Goal: Task Accomplishment & Management: Manage account settings

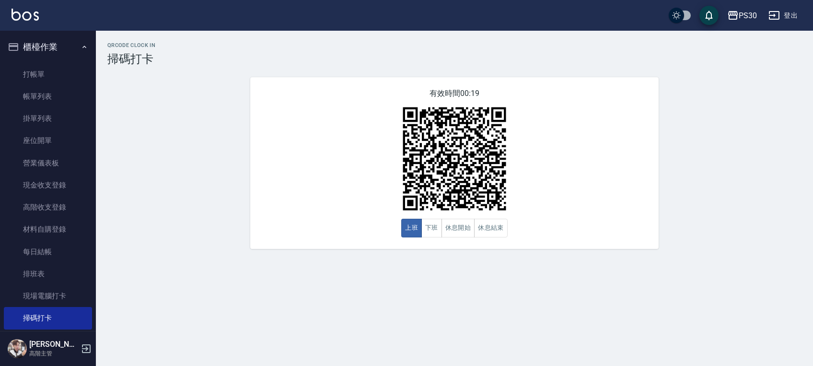
scroll to position [315, 0]
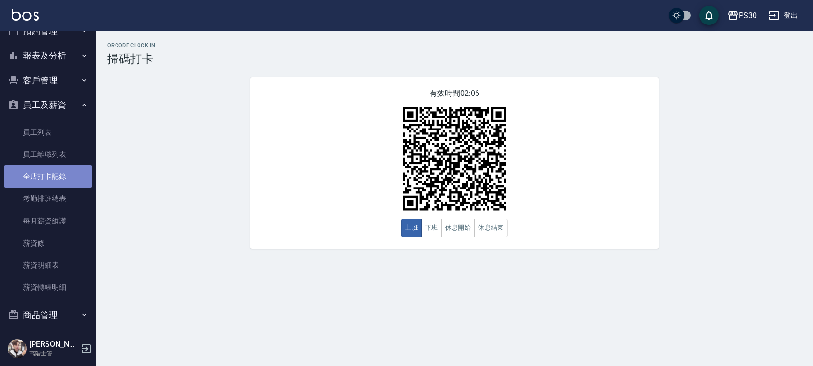
click at [68, 172] on link "全店打卡記錄" at bounding box center [48, 176] width 88 height 22
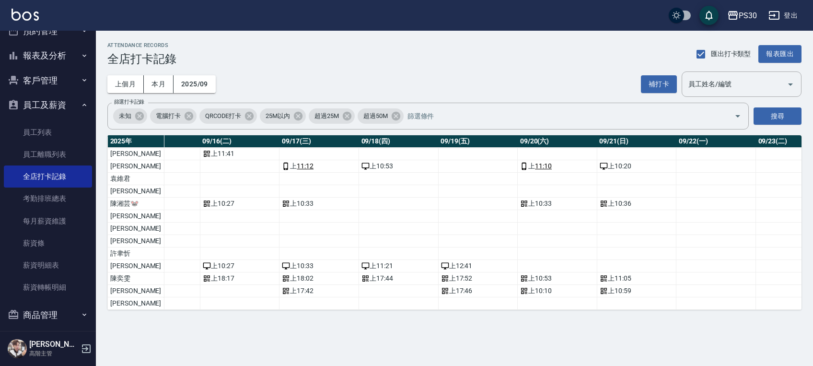
scroll to position [0, 1238]
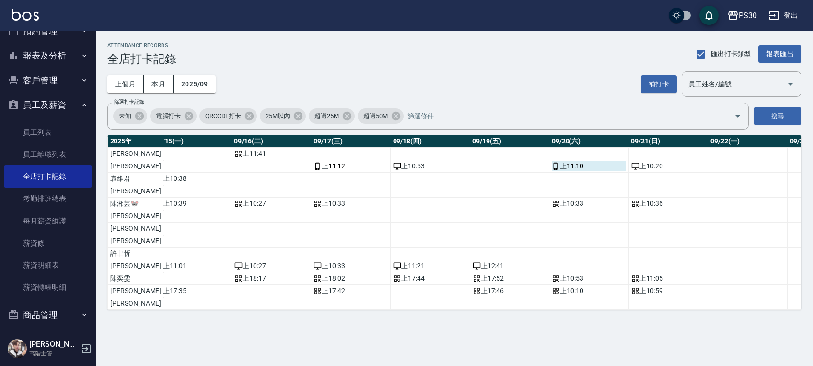
click at [567, 164] on link "11:10" at bounding box center [575, 166] width 17 height 10
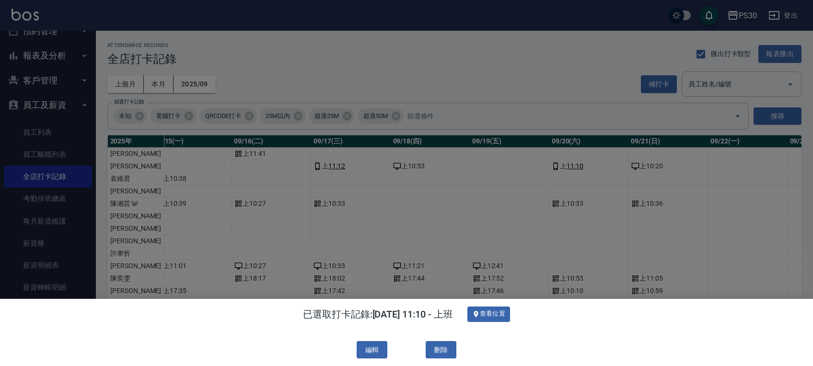
click at [471, 205] on div at bounding box center [406, 183] width 813 height 366
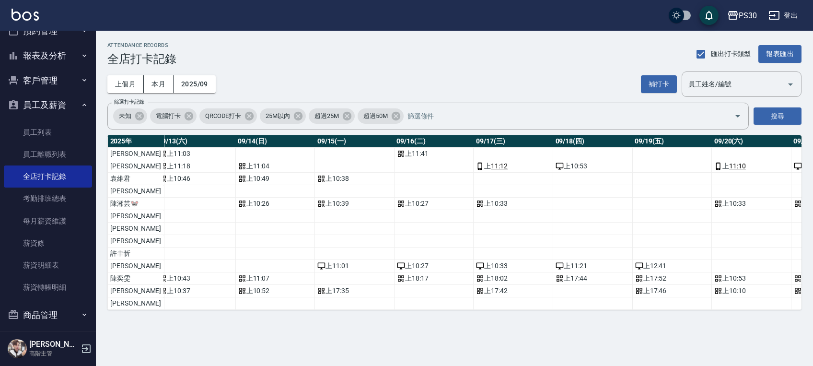
scroll to position [0, 1072]
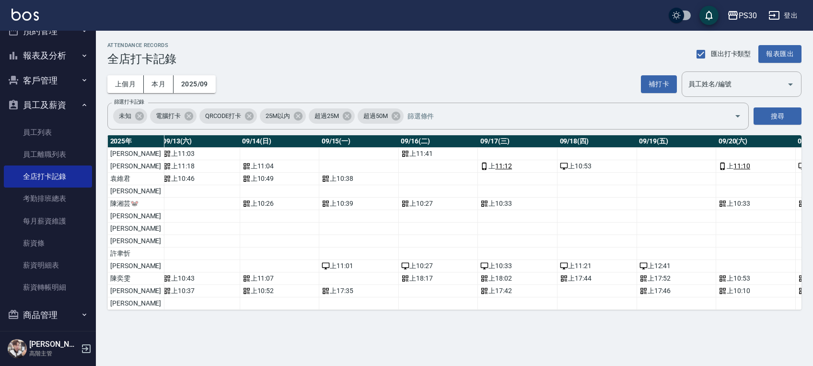
click at [413, 165] on td "a dense table" at bounding box center [439, 166] width 80 height 12
click at [665, 81] on button "補打卡" at bounding box center [659, 84] width 36 height 18
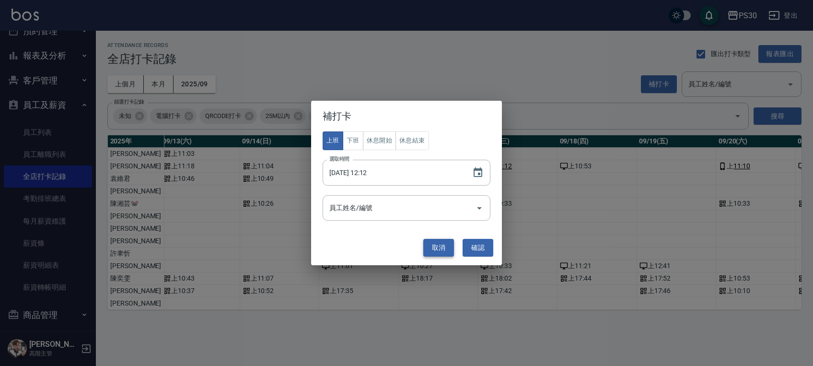
click at [442, 247] on button "取消" at bounding box center [439, 248] width 31 height 18
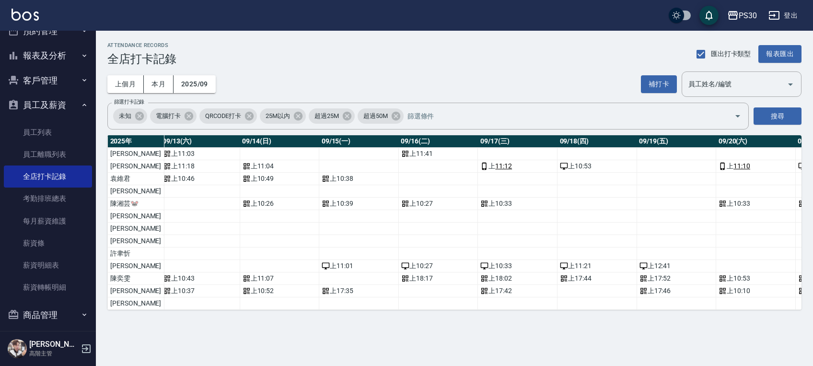
click at [407, 165] on td "a dense table" at bounding box center [439, 166] width 80 height 12
click at [666, 83] on button "補打卡" at bounding box center [659, 84] width 36 height 18
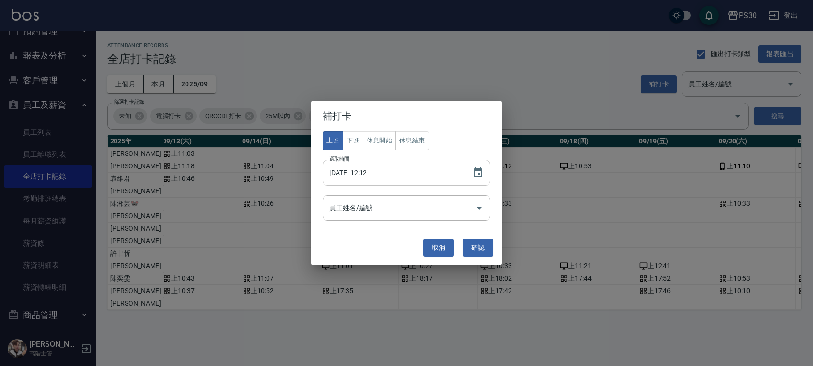
click at [363, 173] on input "[DATE] 12:12" at bounding box center [393, 173] width 140 height 26
click at [474, 171] on icon "Choose date, selected date is 2025-09-21" at bounding box center [478, 172] width 9 height 10
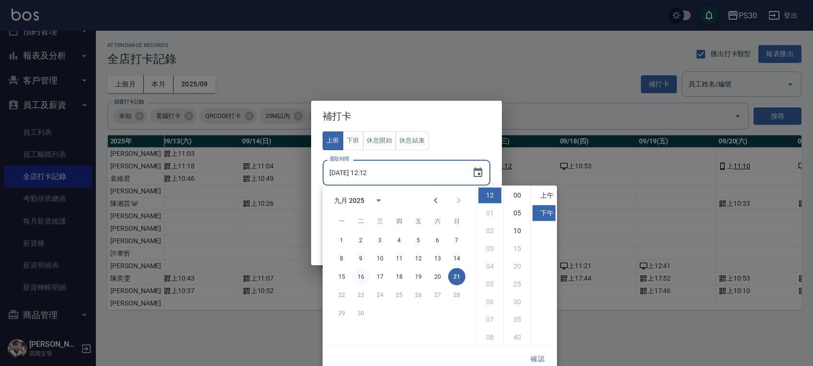
click at [361, 276] on button "16" at bounding box center [361, 276] width 17 height 17
type input "[DATE] 12:12"
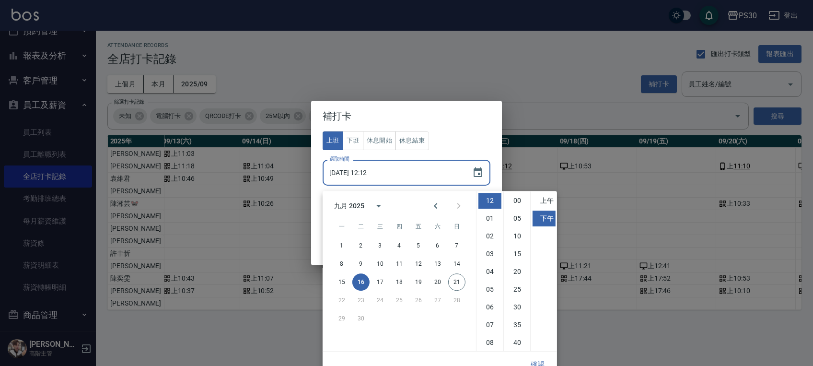
click at [457, 140] on div "上班 下班 休息開始 休息結束 選取時間 [DATE] 12:12 選取時間 員工姓名/編號 員工姓名/編號" at bounding box center [407, 175] width 168 height 89
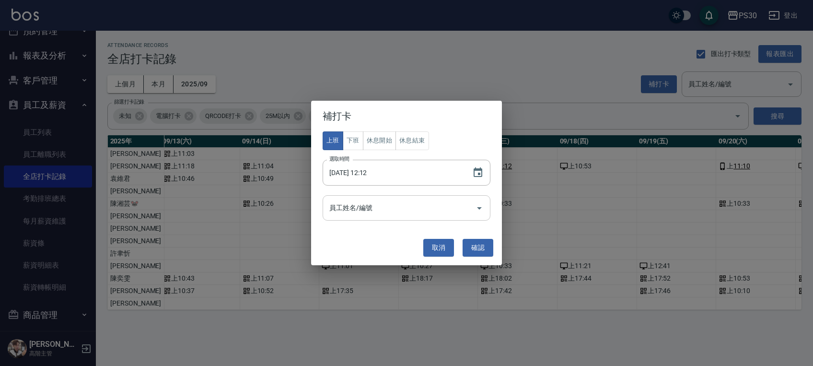
scroll to position [0, 0]
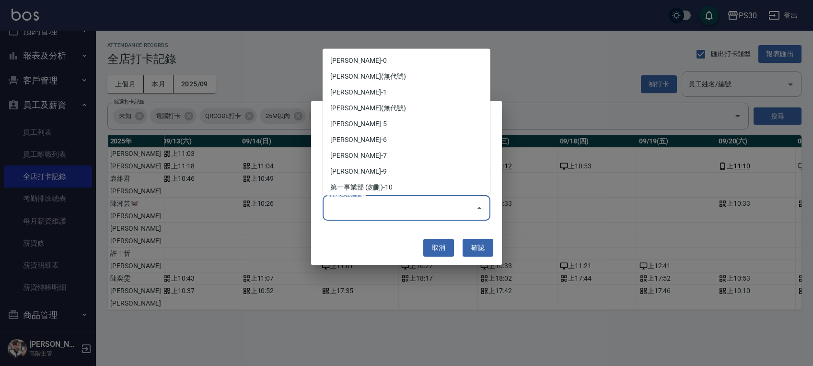
click at [357, 215] on input "員工姓名/編號" at bounding box center [399, 208] width 145 height 17
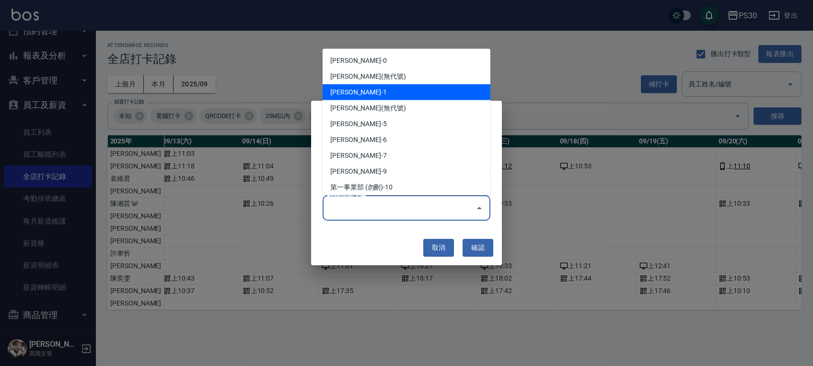
click at [364, 90] on li "[PERSON_NAME]-1" at bounding box center [407, 92] width 168 height 16
type input "[PERSON_NAME]"
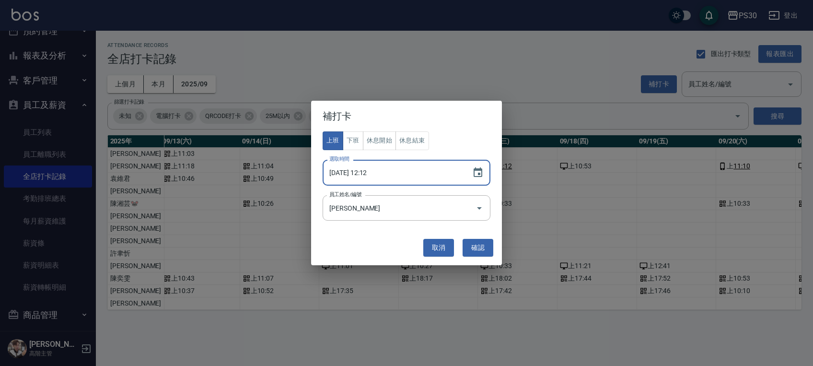
click at [370, 170] on input "[DATE] 12:12" at bounding box center [393, 173] width 140 height 26
type input "[DATE] 11:12"
click at [471, 252] on button "確認" at bounding box center [478, 248] width 31 height 18
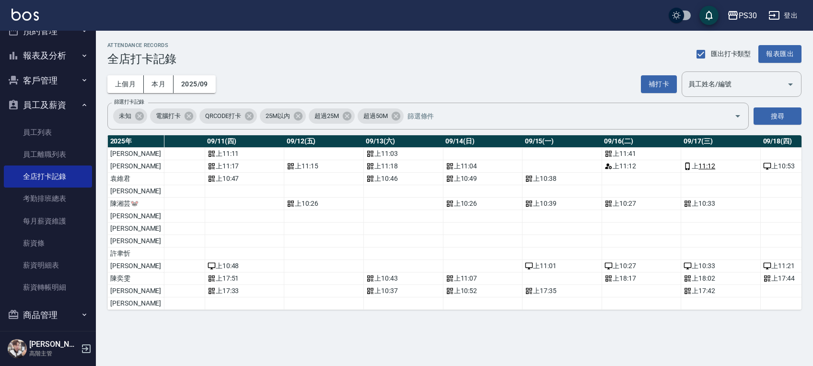
scroll to position [0, 874]
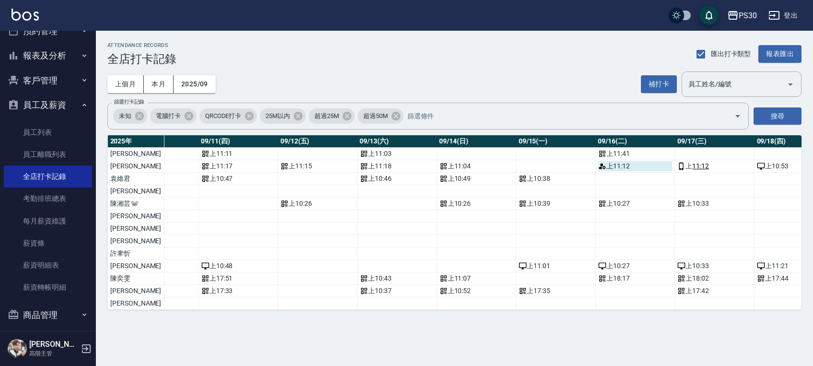
click at [601, 165] on circle "a dense table" at bounding box center [602, 165] width 3 height 3
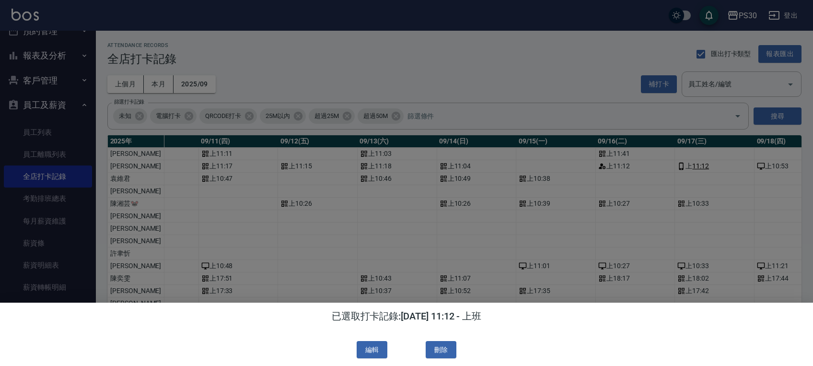
click at [432, 234] on div at bounding box center [406, 183] width 813 height 366
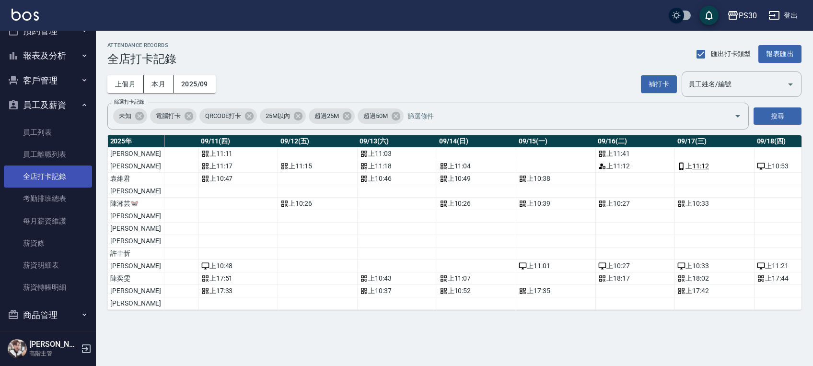
click at [45, 180] on link "全店打卡記錄" at bounding box center [48, 176] width 88 height 22
click at [150, 85] on button "本月" at bounding box center [159, 84] width 30 height 18
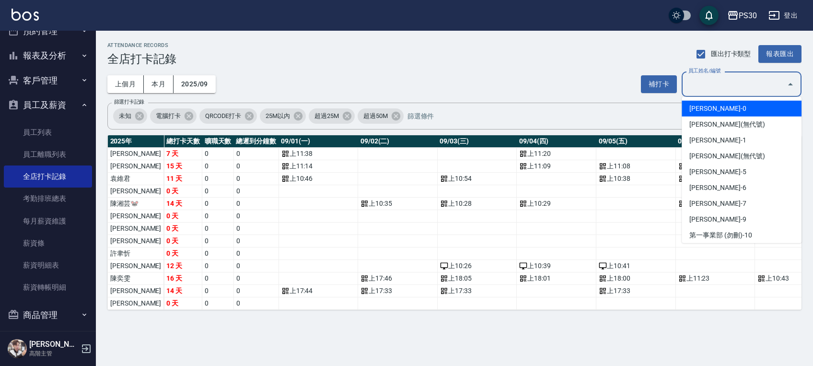
click at [717, 82] on input "員工姓名/編號" at bounding box center [734, 84] width 97 height 17
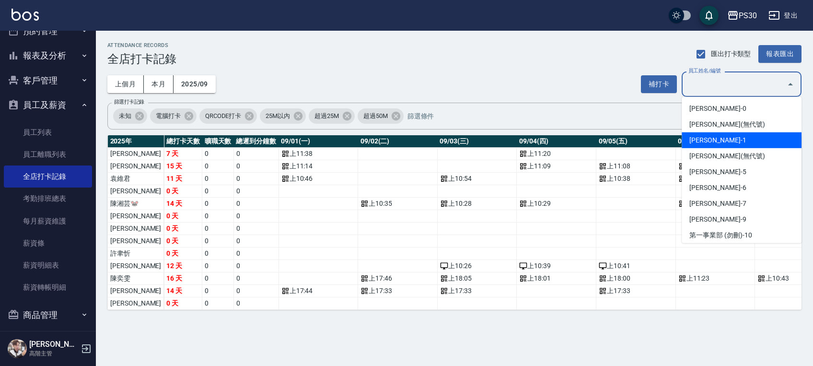
drag, startPoint x: 705, startPoint y: 140, endPoint x: 701, endPoint y: 133, distance: 7.7
click at [704, 140] on li "[PERSON_NAME]-1" at bounding box center [742, 140] width 120 height 16
type input "[PERSON_NAME]"
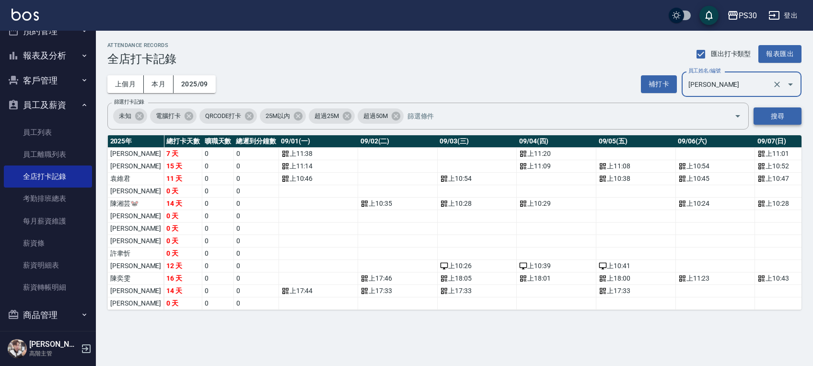
click at [782, 115] on button "搜尋" at bounding box center [778, 116] width 48 height 18
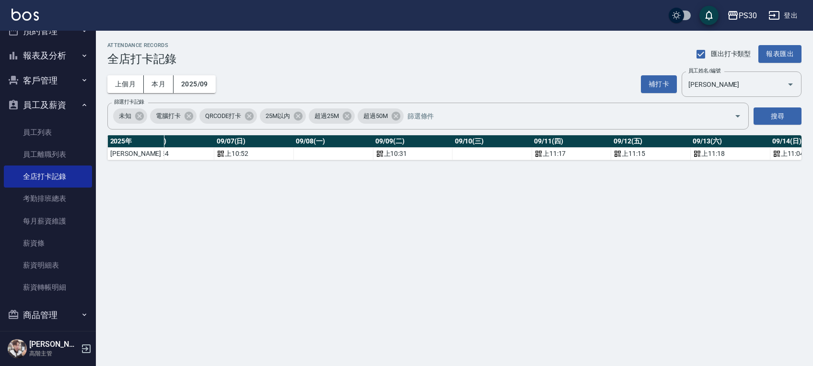
scroll to position [0, 544]
click at [449, 151] on td "a dense table" at bounding box center [489, 154] width 80 height 12
click at [660, 86] on button "補打卡" at bounding box center [659, 84] width 36 height 18
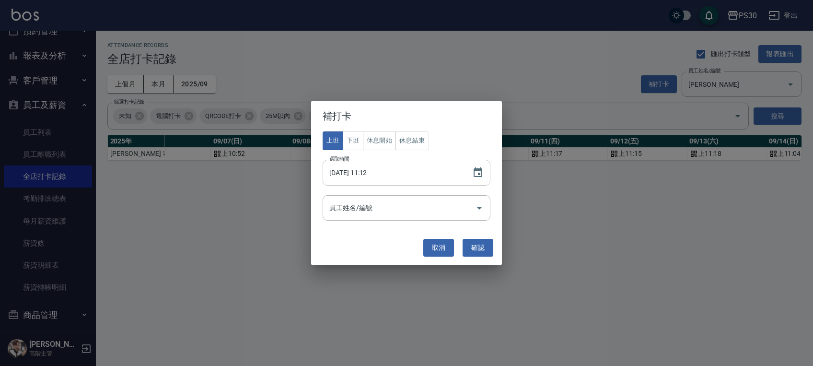
click at [367, 166] on input "[DATE] 11:12" at bounding box center [393, 173] width 140 height 26
click at [362, 170] on input "[DATE] 11:12" at bounding box center [393, 173] width 140 height 26
click at [444, 216] on div "員工姓名/編號" at bounding box center [407, 207] width 168 height 25
type input "[DATE] 11:20"
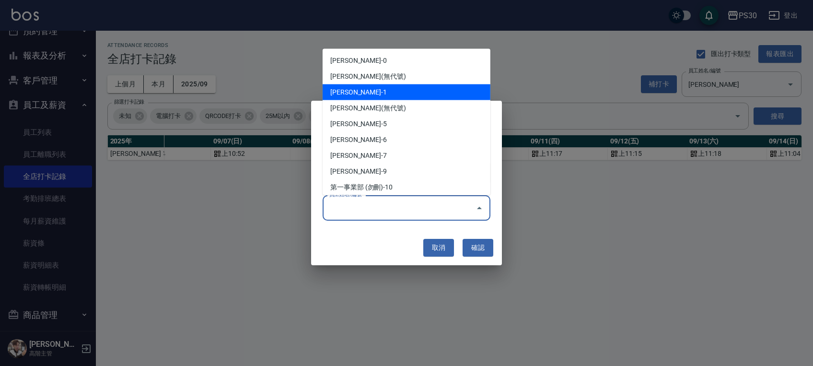
click at [348, 86] on li "[PERSON_NAME]-1" at bounding box center [407, 92] width 168 height 16
type input "[PERSON_NAME]"
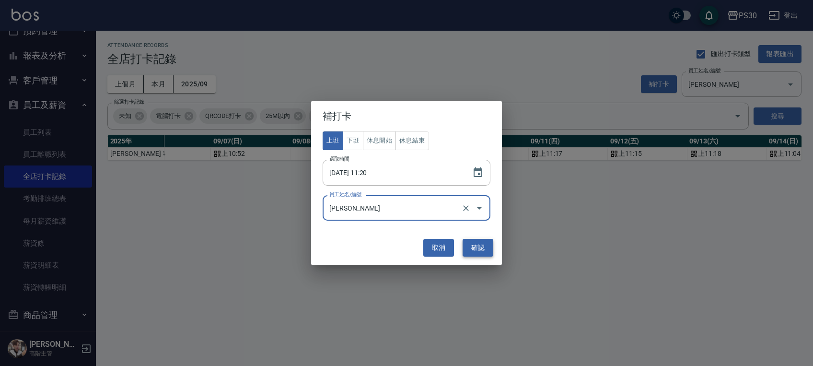
click at [479, 241] on button "確認" at bounding box center [478, 248] width 31 height 18
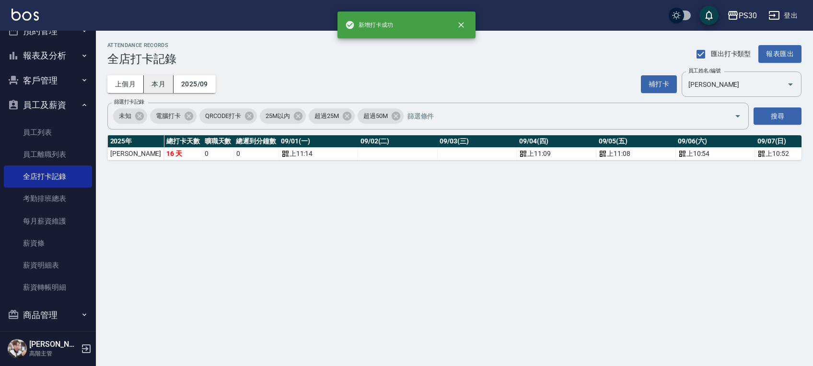
click at [157, 82] on button "本月" at bounding box center [159, 84] width 30 height 18
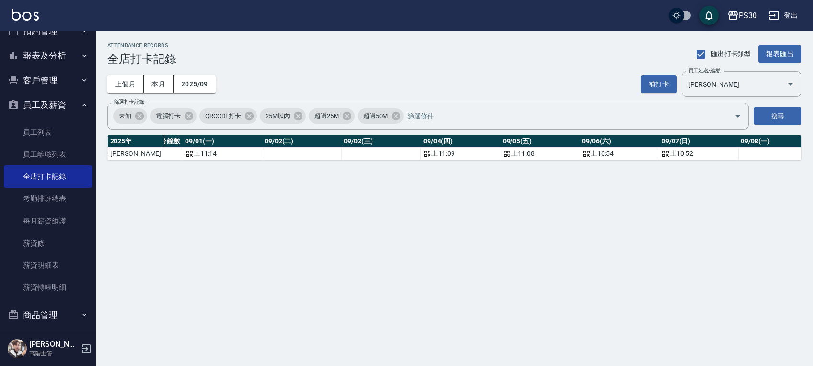
scroll to position [0, 93]
